Goal: Task Accomplishment & Management: Manage account settings

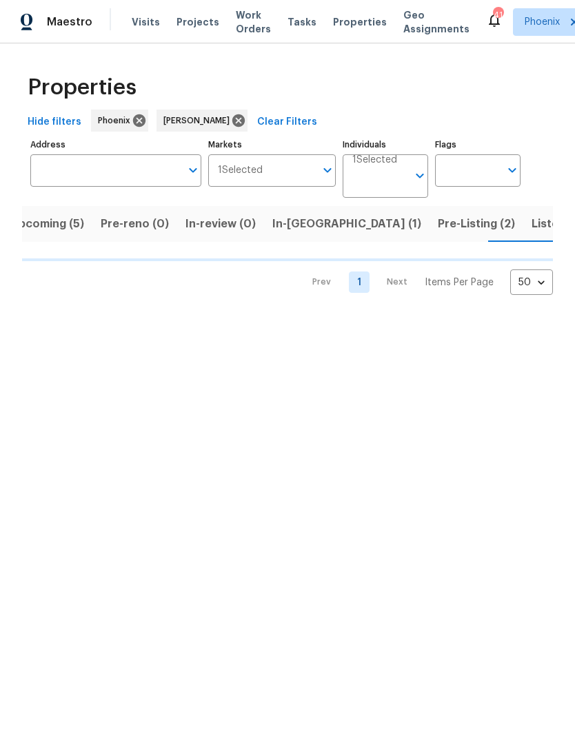
scroll to position [0, 23]
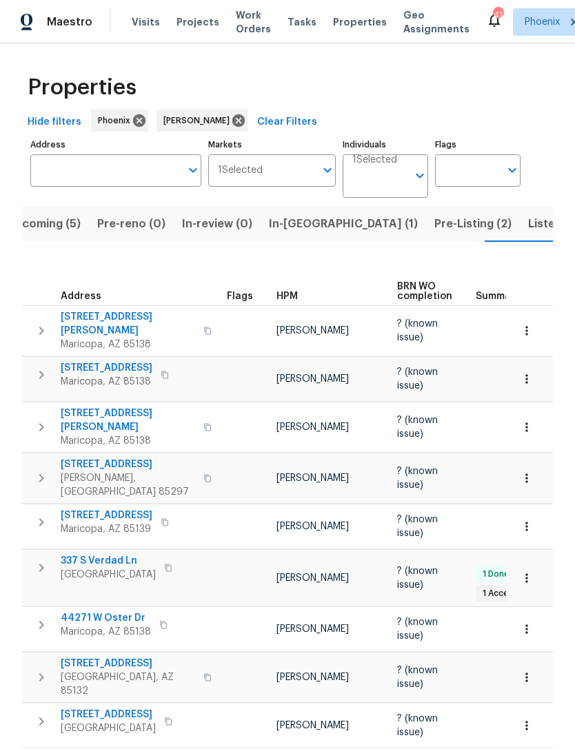
click at [287, 225] on button "In-reno (1)" at bounding box center [342, 224] width 165 height 36
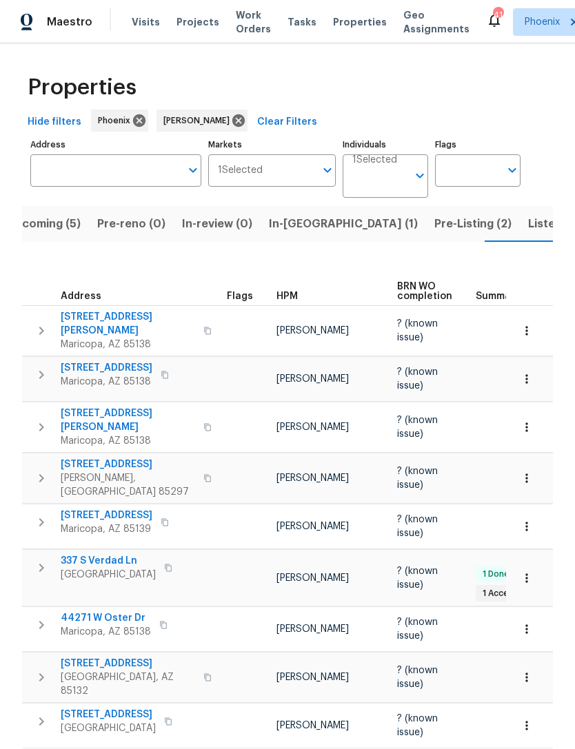
click at [289, 234] on span "In-reno (1)" at bounding box center [343, 223] width 149 height 19
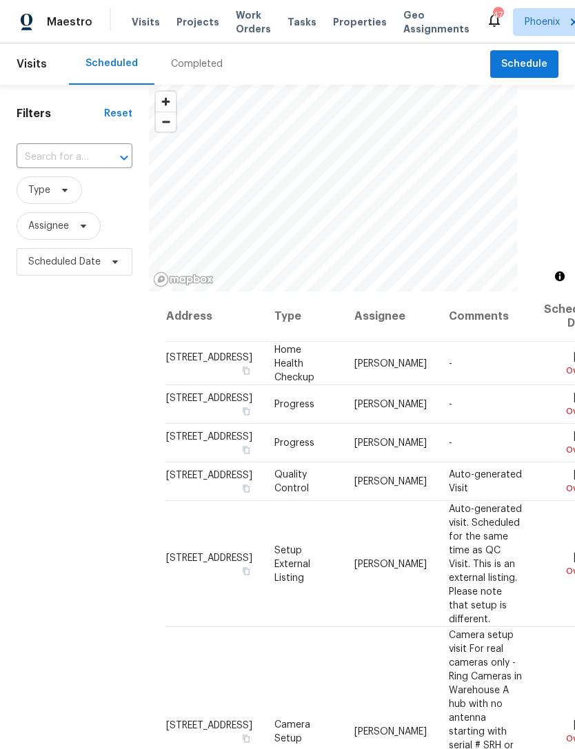
click at [56, 167] on input "text" at bounding box center [55, 157] width 77 height 21
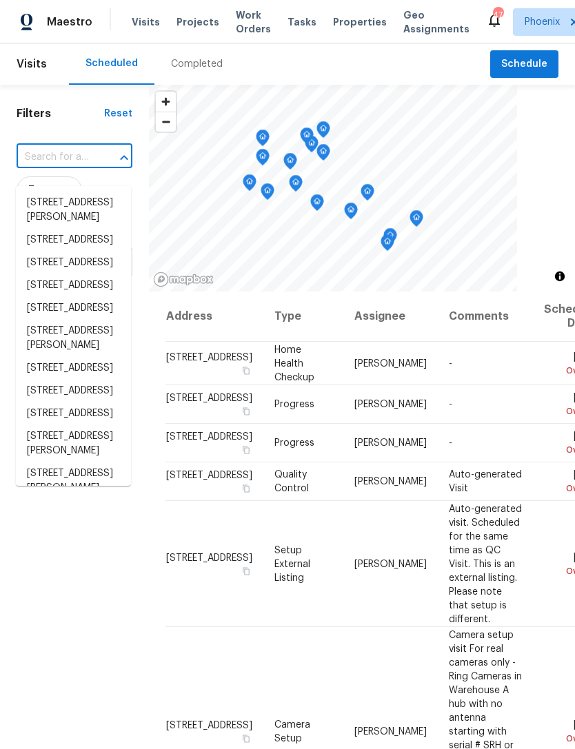
click at [45, 167] on input "text" at bounding box center [55, 157] width 77 height 21
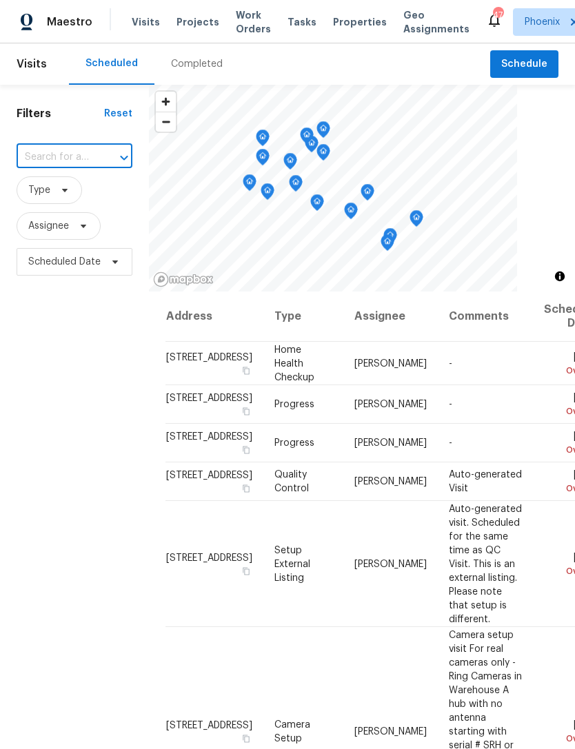
paste input "1175 E Prickly Pear St Casa Grande, AZ 85122"
type input "1175 E Prickly Pear St Casa Grande, AZ 85122"
click at [61, 201] on li "1175 E Prickly Pear St, Casa Grande, AZ 85122" at bounding box center [73, 203] width 115 height 23
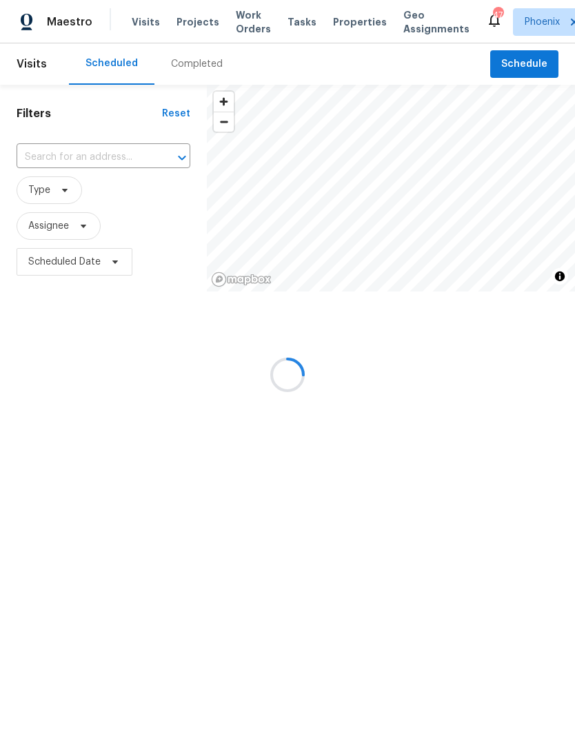
type input "1175 E Prickly Pear St, Casa Grande, AZ 85122"
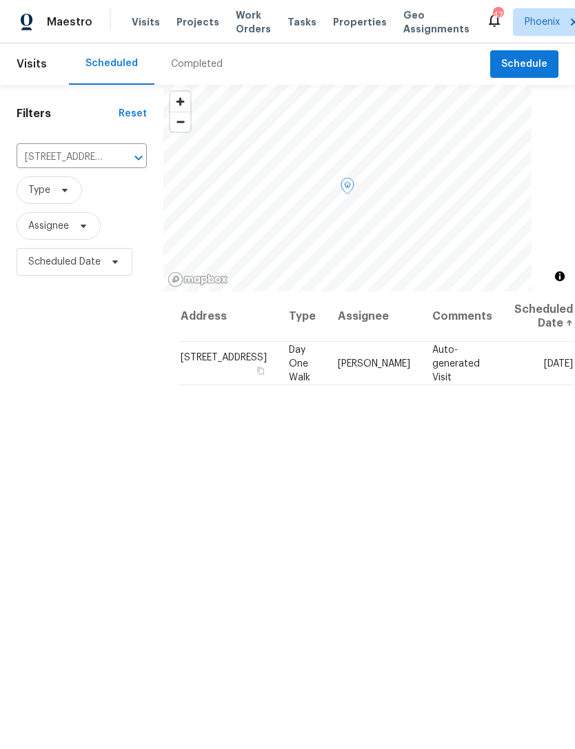
click at [0, 0] on icon at bounding box center [0, 0] width 0 height 0
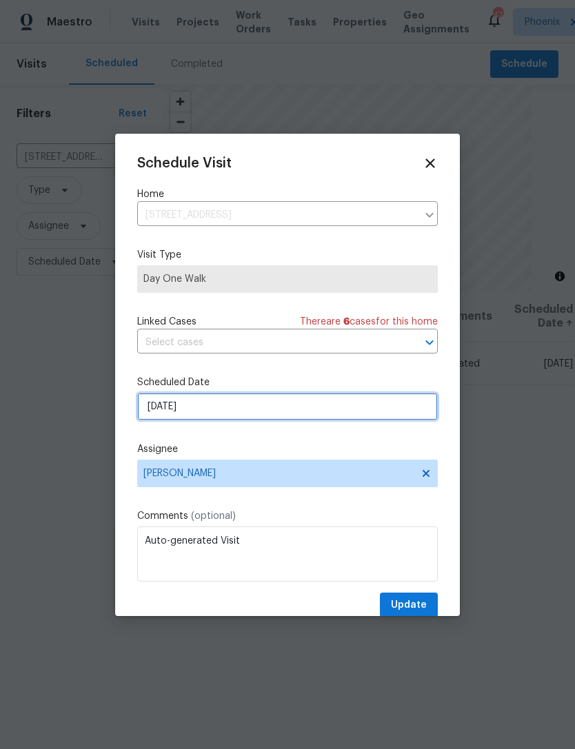
click at [257, 404] on input "9/3/2025" at bounding box center [287, 407] width 300 height 28
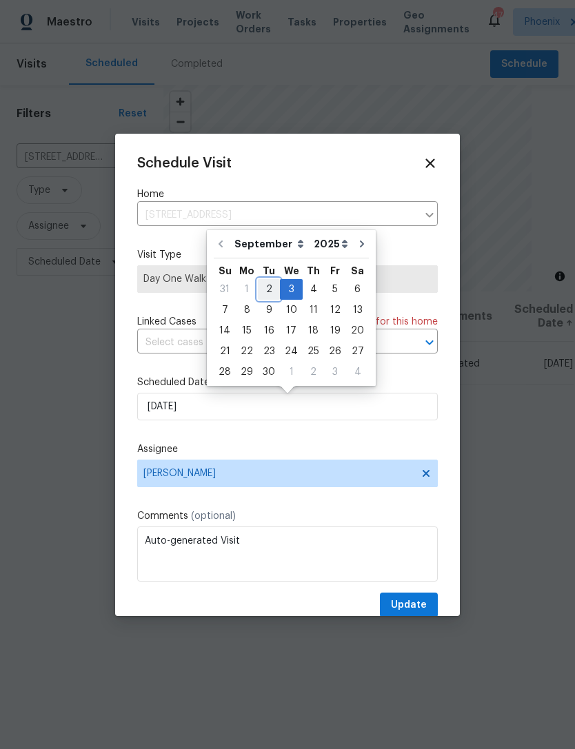
click at [262, 286] on div "2" at bounding box center [269, 289] width 22 height 19
type input "9/2/2025"
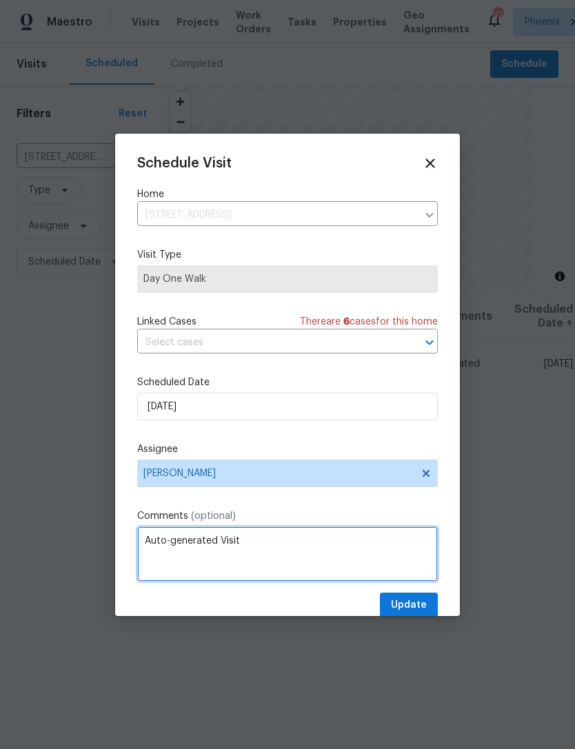
click at [300, 542] on textarea "Auto-generated Visit" at bounding box center [287, 553] width 300 height 55
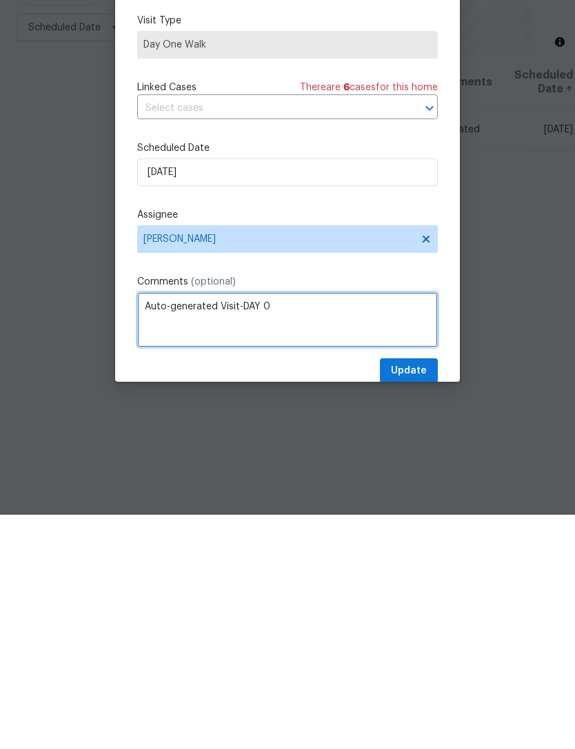
type textarea "Auto-generated Visit-DAY 0"
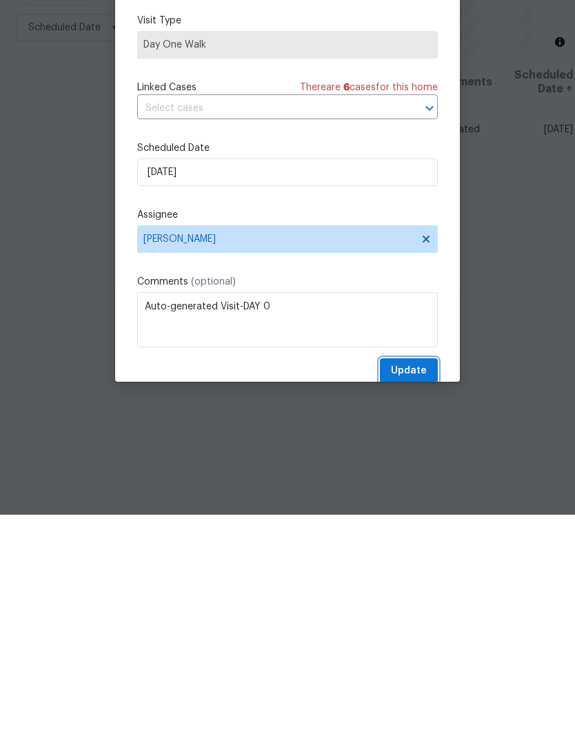
click at [424, 597] on span "Update" at bounding box center [409, 605] width 36 height 17
